Goal: Task Accomplishment & Management: Use online tool/utility

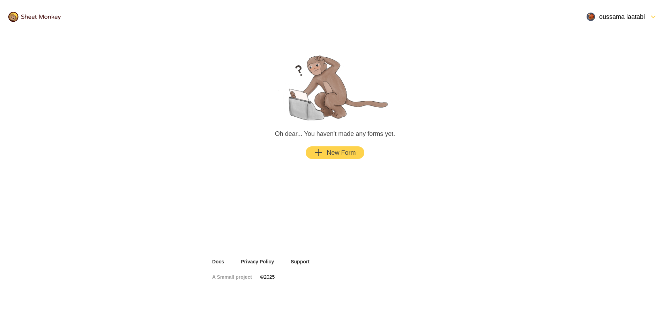
click at [339, 152] on div "New Form" at bounding box center [335, 152] width 42 height 8
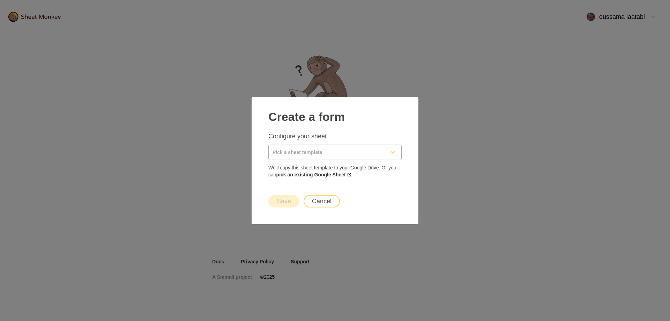
click at [331, 151] on input "Pick a sheet template" at bounding box center [327, 152] width 116 height 15
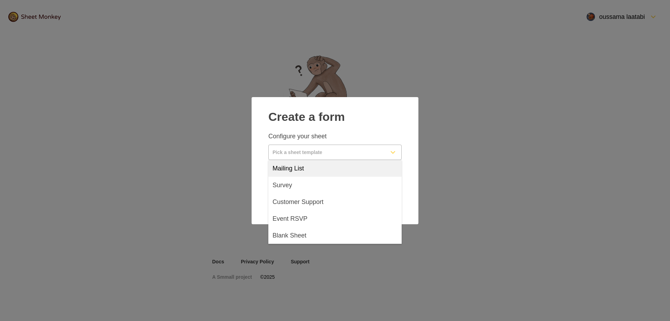
click at [305, 169] on div "Mailing List" at bounding box center [334, 168] width 133 height 17
type input "Mailing List"
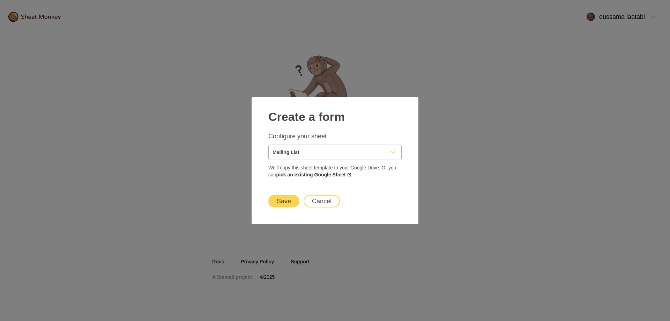
click at [286, 205] on button "Save" at bounding box center [283, 201] width 31 height 13
click at [288, 198] on button "Save" at bounding box center [283, 201] width 31 height 13
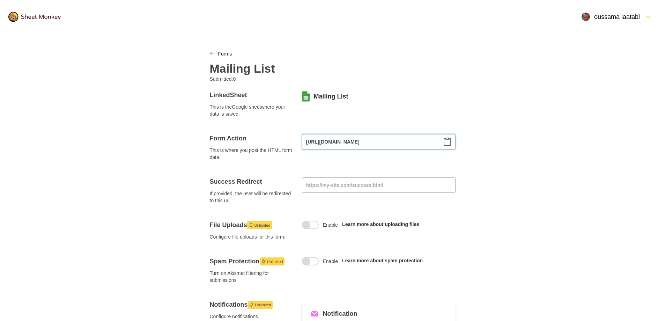
click at [351, 143] on input "https://api.sheetmonkey.io/form/bbNEEPWBdicxkdAiVzGVi1" at bounding box center [379, 141] width 154 height 15
type input "https://api.sheetmonkey.io/form/69s6ToHJ1DXRg1gUnwKMty"
click at [447, 144] on icon "Clipboard" at bounding box center [447, 142] width 8 height 8
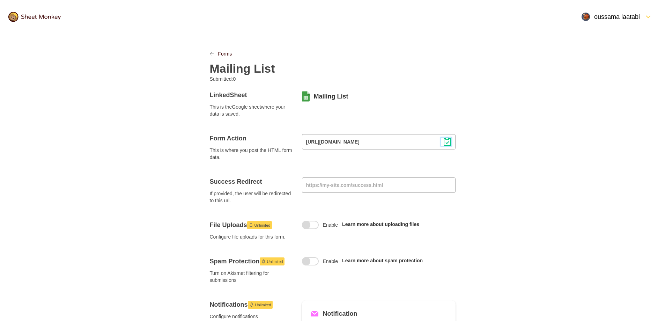
click at [314, 98] on link "Mailing List" at bounding box center [331, 96] width 35 height 8
click at [323, 93] on link "Mailing List" at bounding box center [331, 96] width 35 height 8
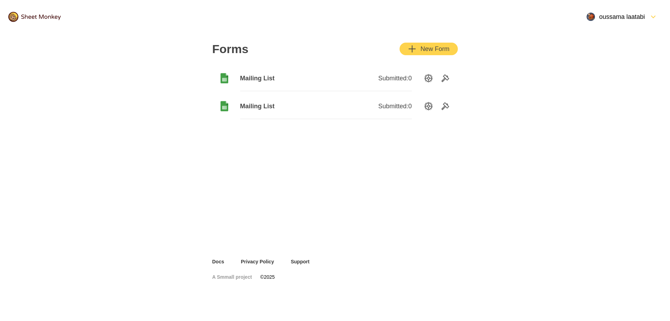
click at [417, 47] on div "button" at bounding box center [419, 49] width 4 height 8
click at [429, 106] on icon "SettingsOption" at bounding box center [429, 106] width 8 height 8
click at [443, 80] on icon "Tools" at bounding box center [445, 78] width 7 height 7
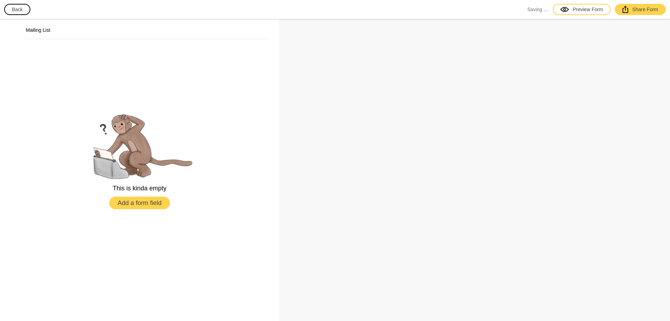
click at [146, 206] on button "Add a form field" at bounding box center [139, 203] width 61 height 13
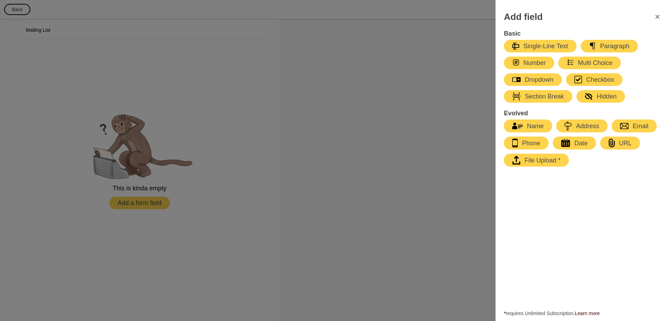
click at [660, 20] on icon "FormClose" at bounding box center [658, 17] width 8 height 8
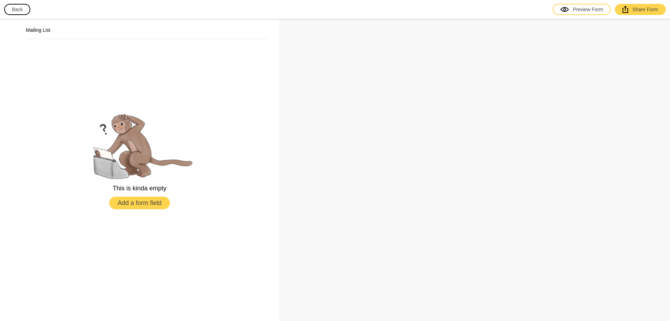
click at [15, 10] on button "Back" at bounding box center [17, 9] width 26 height 11
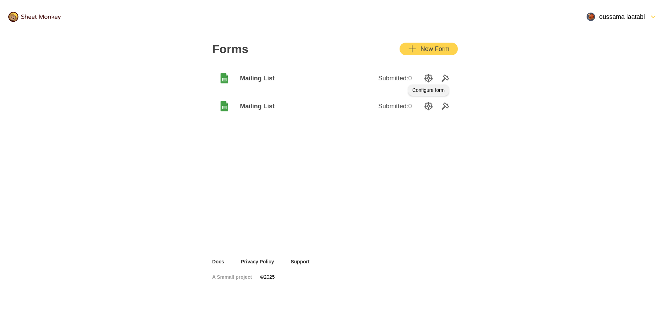
click at [431, 79] on icon "SettingsOption" at bounding box center [429, 78] width 8 height 8
click at [428, 79] on icon "SettingsOption" at bounding box center [429, 78] width 8 height 8
